Goal: Use online tool/utility

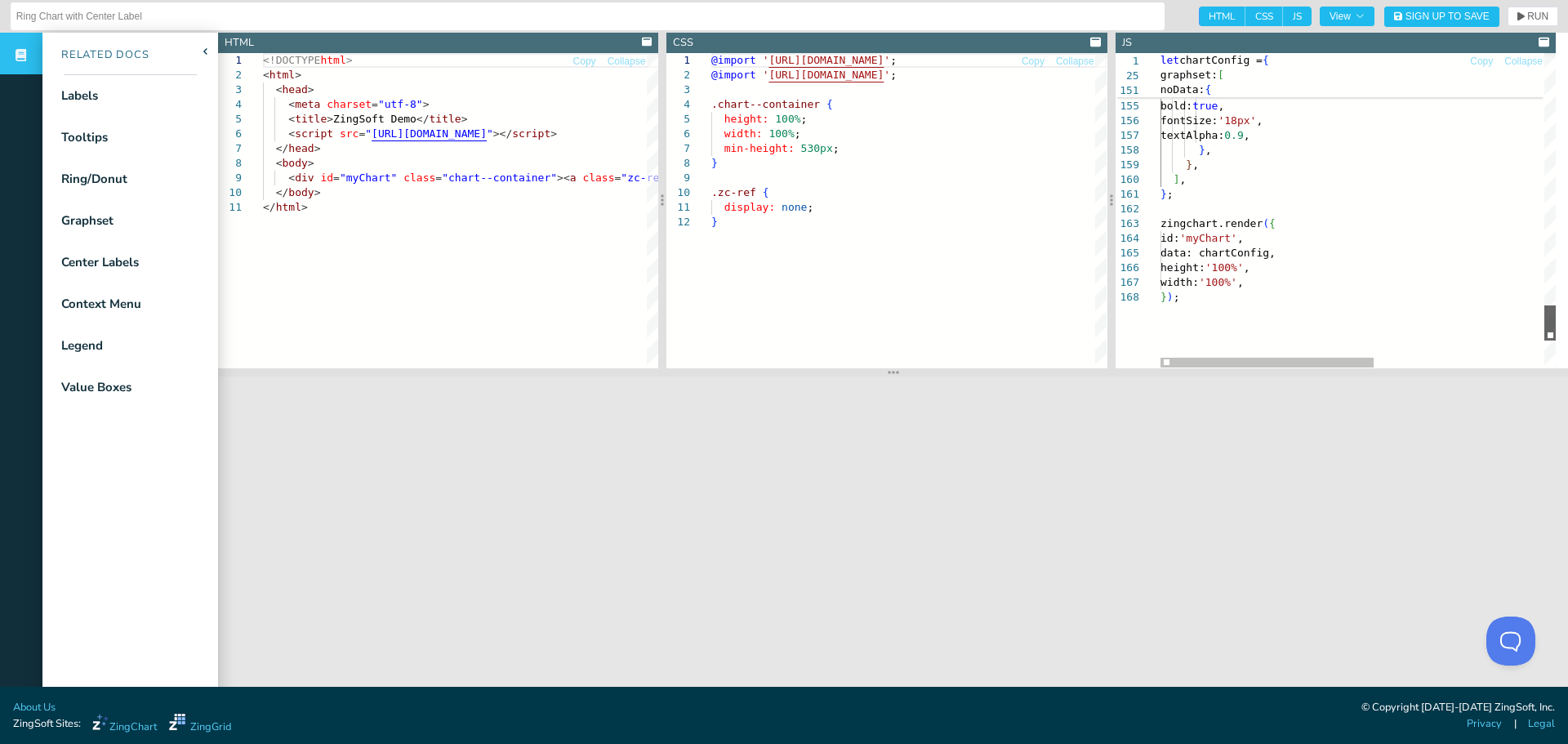
click at [1544, 319] on div at bounding box center [1550, 323] width 11 height 35
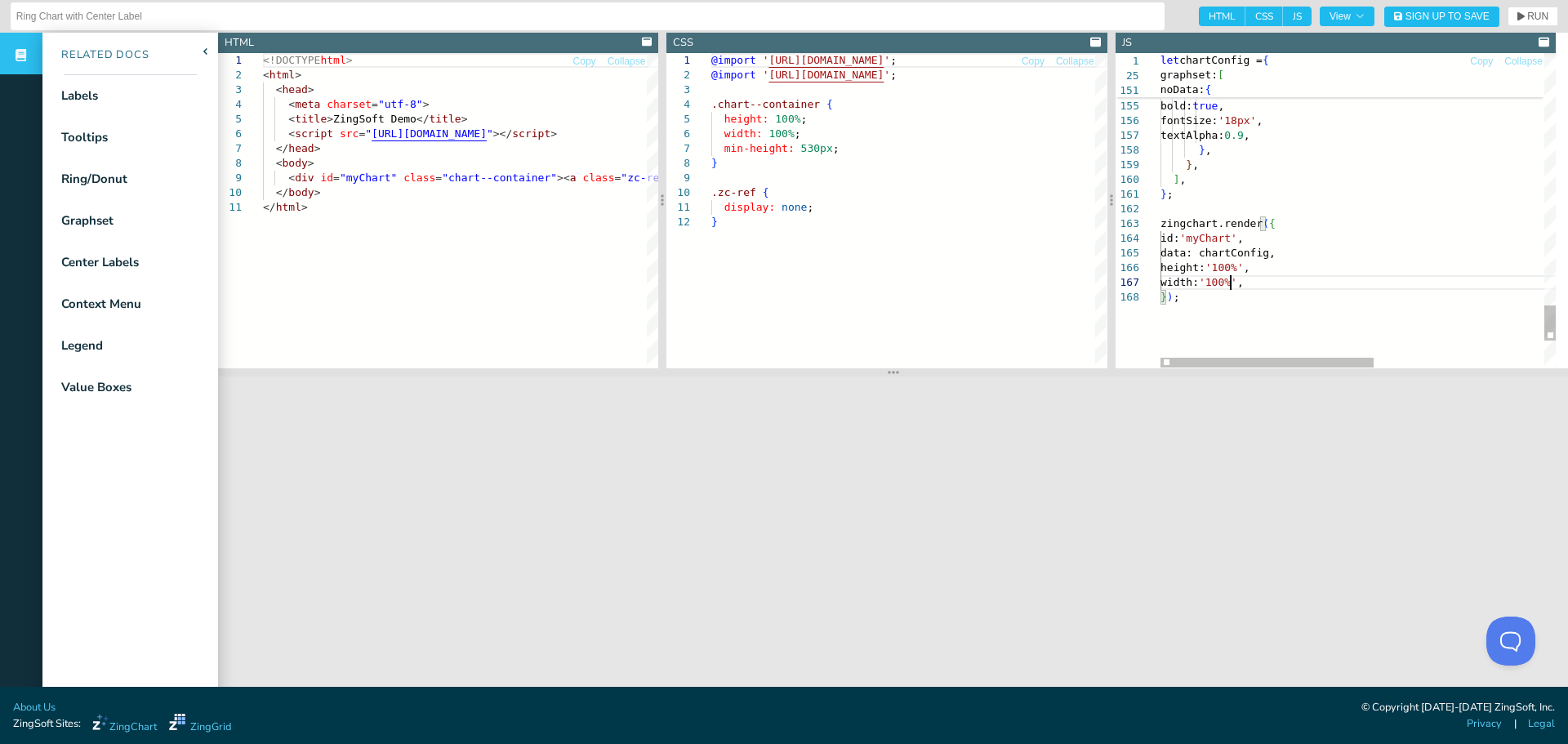
drag, startPoint x: 1251, startPoint y: 267, endPoint x: 1220, endPoint y: 265, distance: 31.1
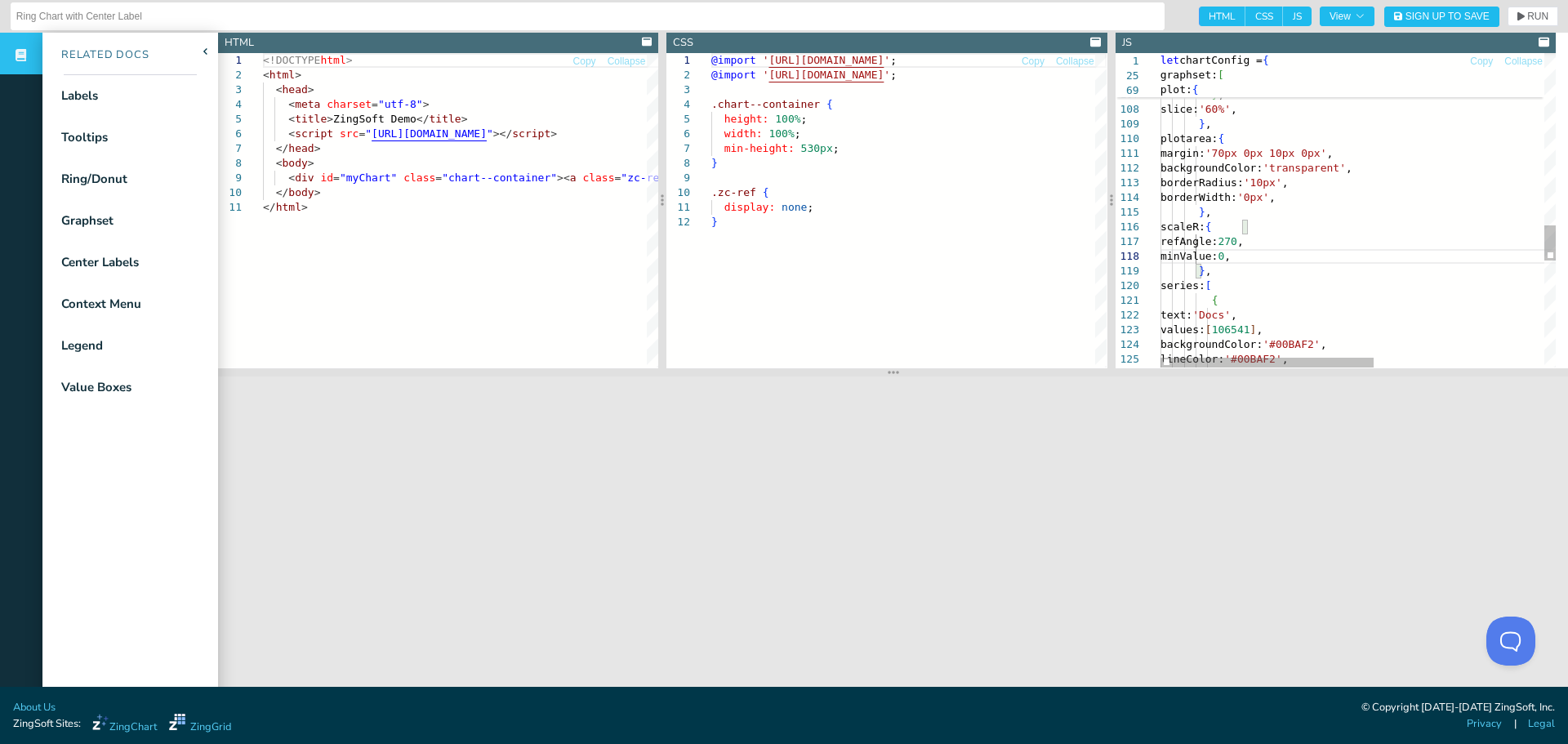
scroll to position [118, 45]
type textarea "margin: '70px 0px 10px 0px', backgroundColor: 'transparent', borderRadius: '10p…"
